Goal: Navigation & Orientation: Find specific page/section

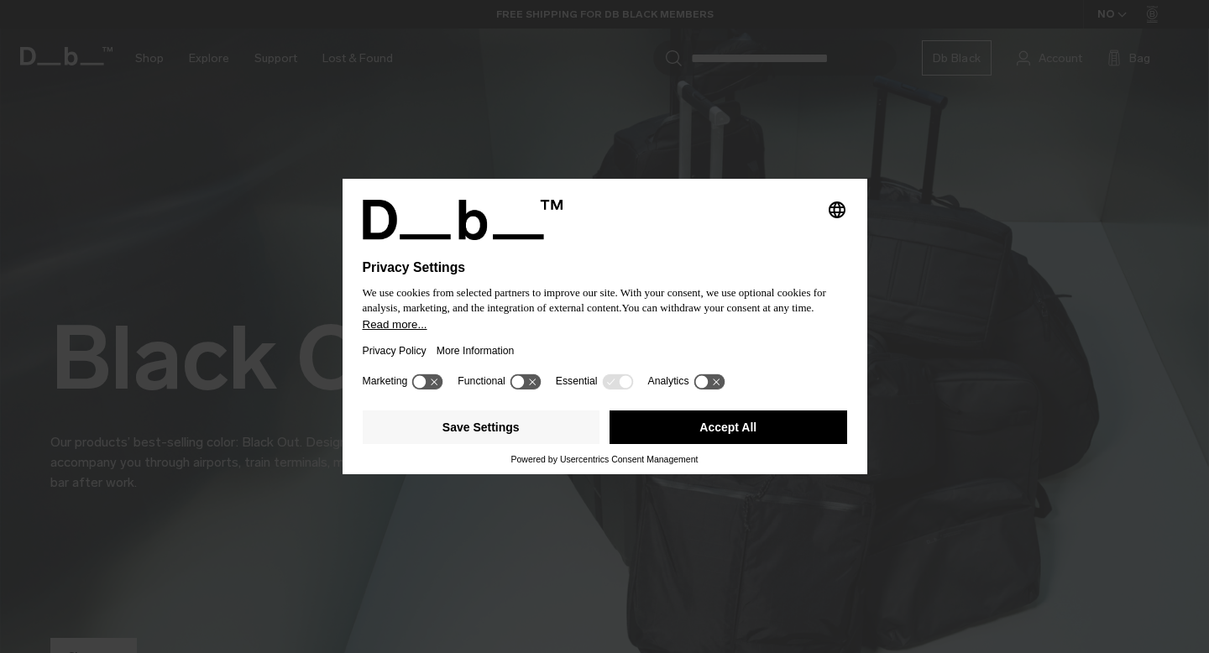
click at [680, 432] on button "Accept All" at bounding box center [729, 428] width 238 height 34
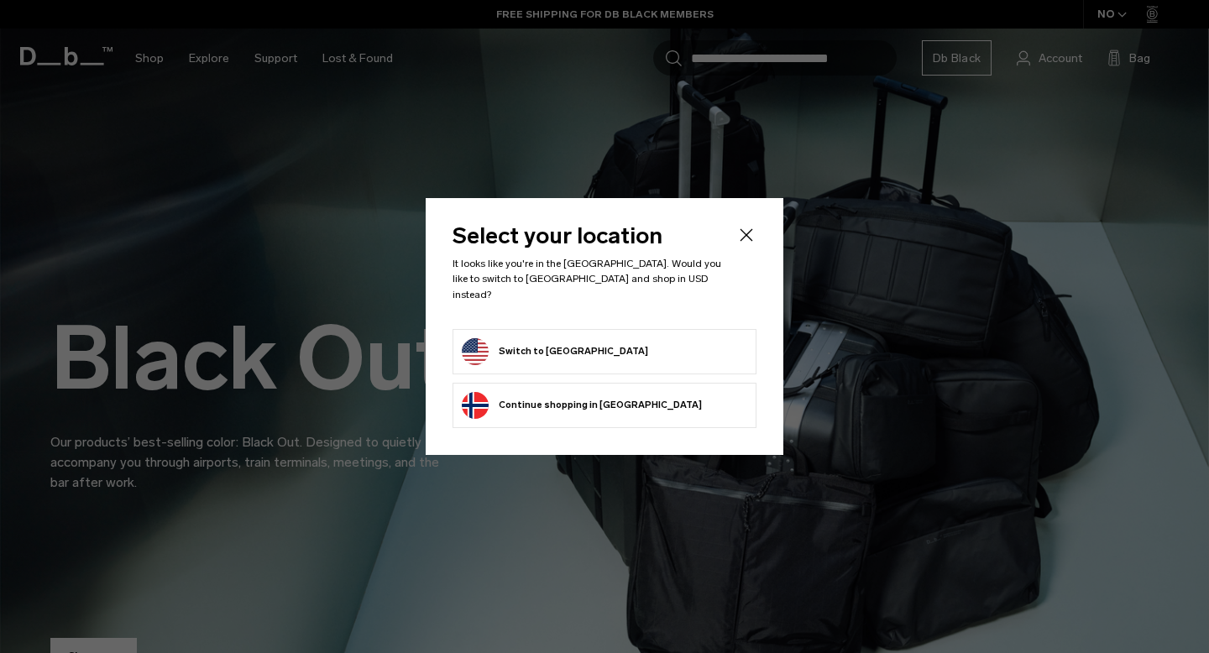
click at [746, 236] on icon "Close" at bounding box center [746, 235] width 20 height 20
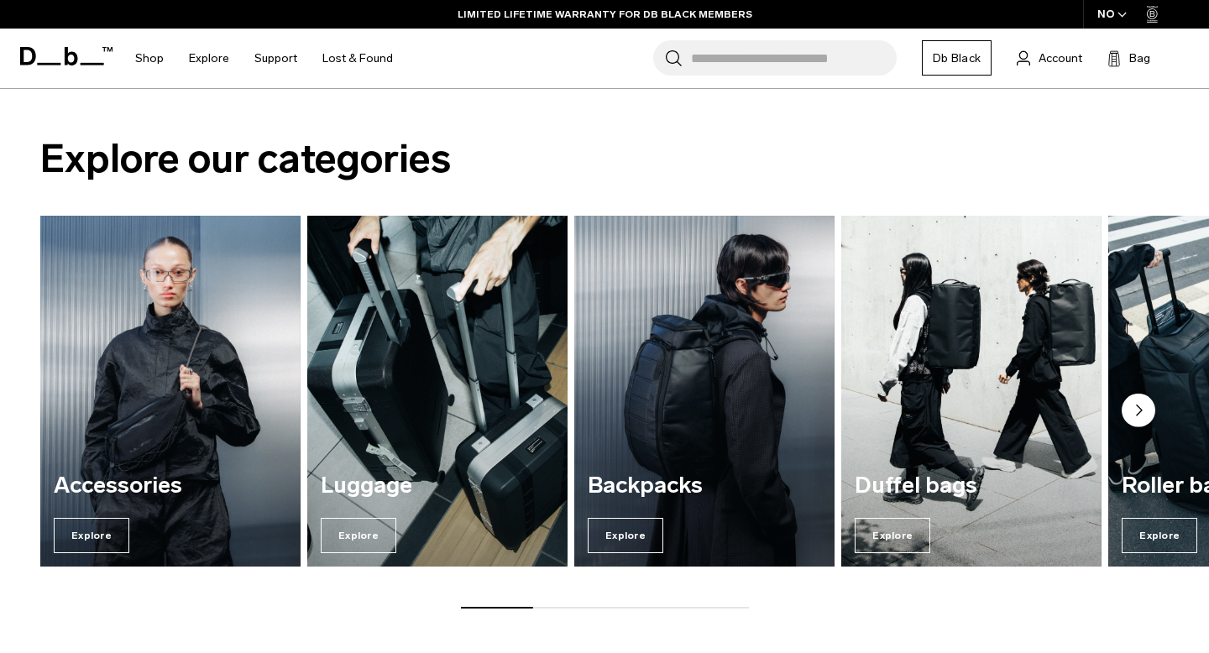
scroll to position [1777, 0]
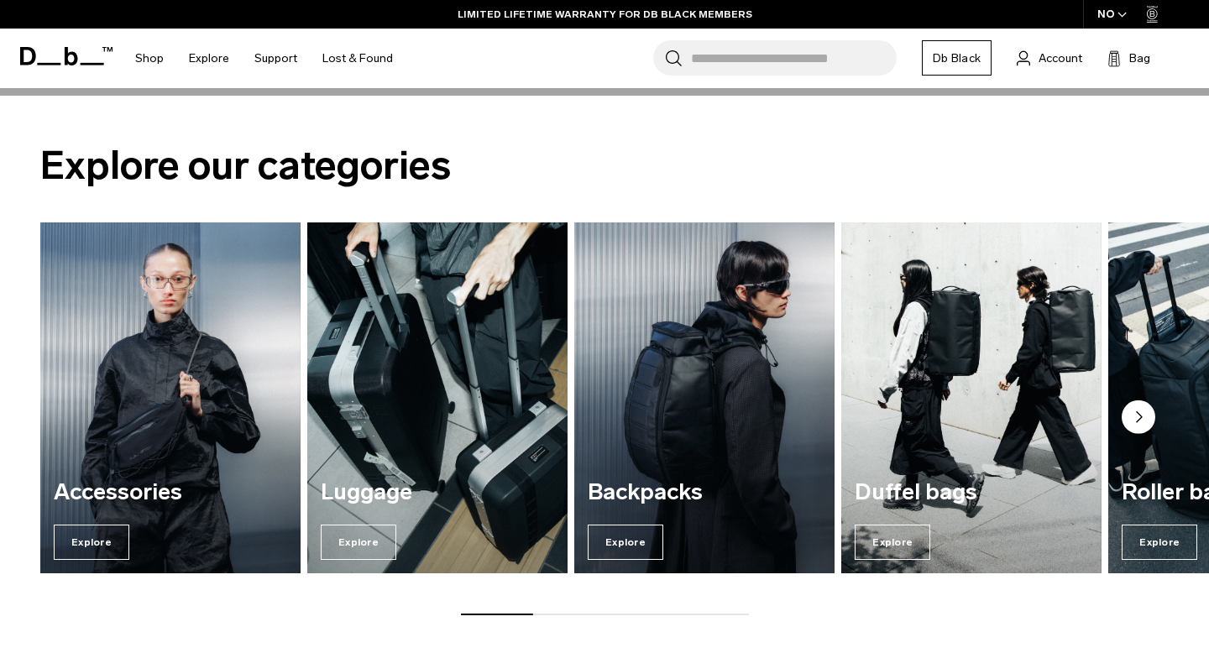
click at [382, 359] on img "2 / 7" at bounding box center [437, 398] width 268 height 362
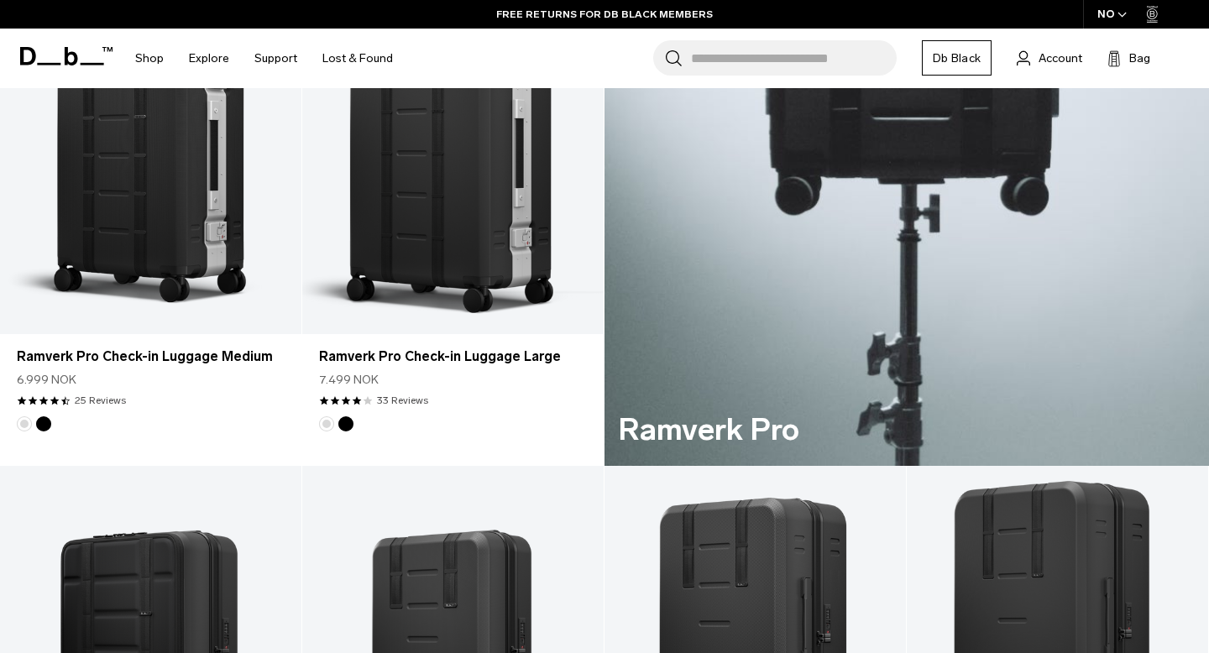
scroll to position [656, 0]
